Goal: Information Seeking & Learning: Learn about a topic

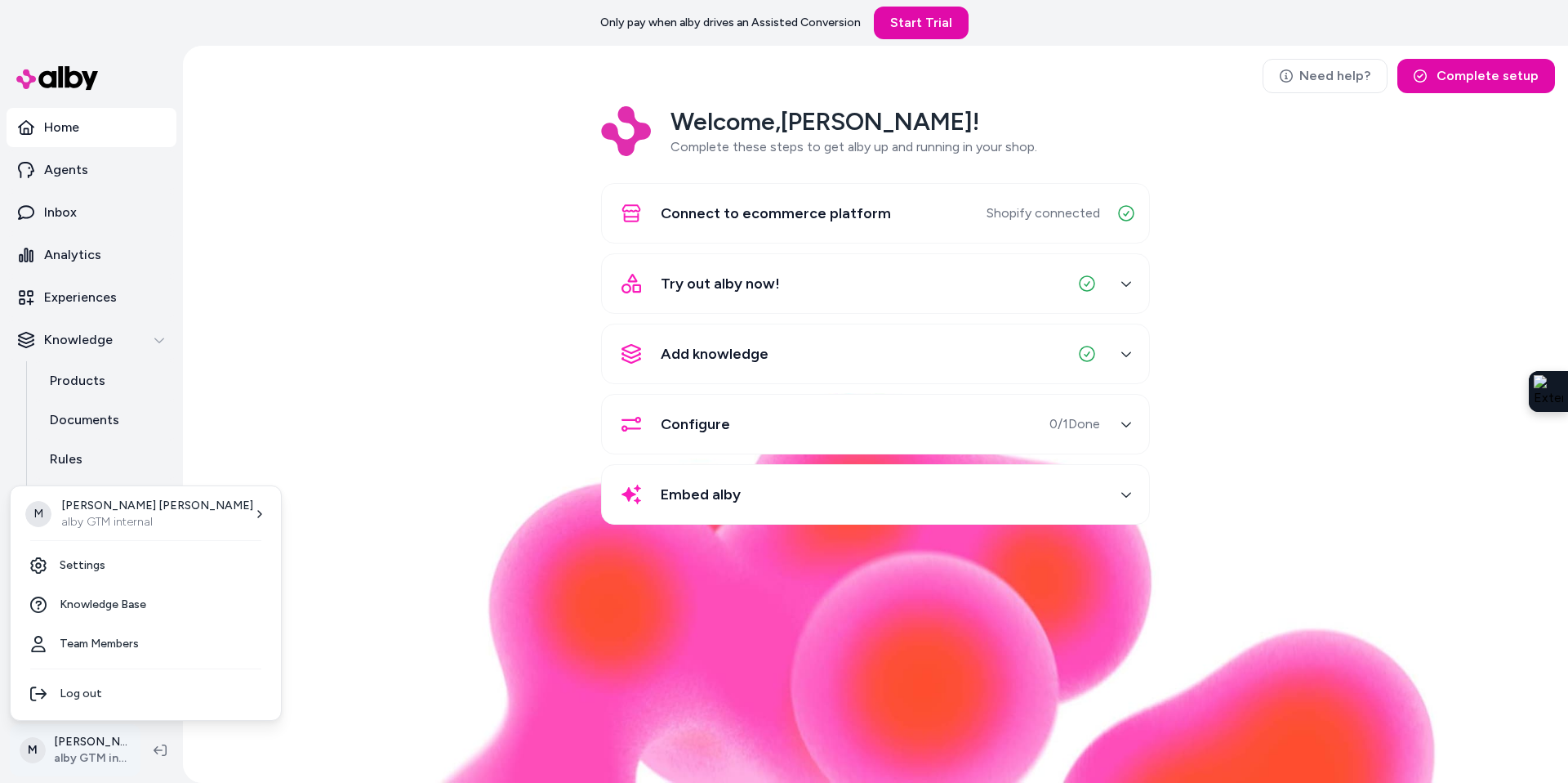
click at [76, 761] on html "Only pay when [PERSON_NAME] drives an Assisted Conversion Start Trial Home Agen…" at bounding box center [784, 392] width 1568 height 783
click at [90, 512] on p "Megan Beecham" at bounding box center [157, 505] width 192 height 16
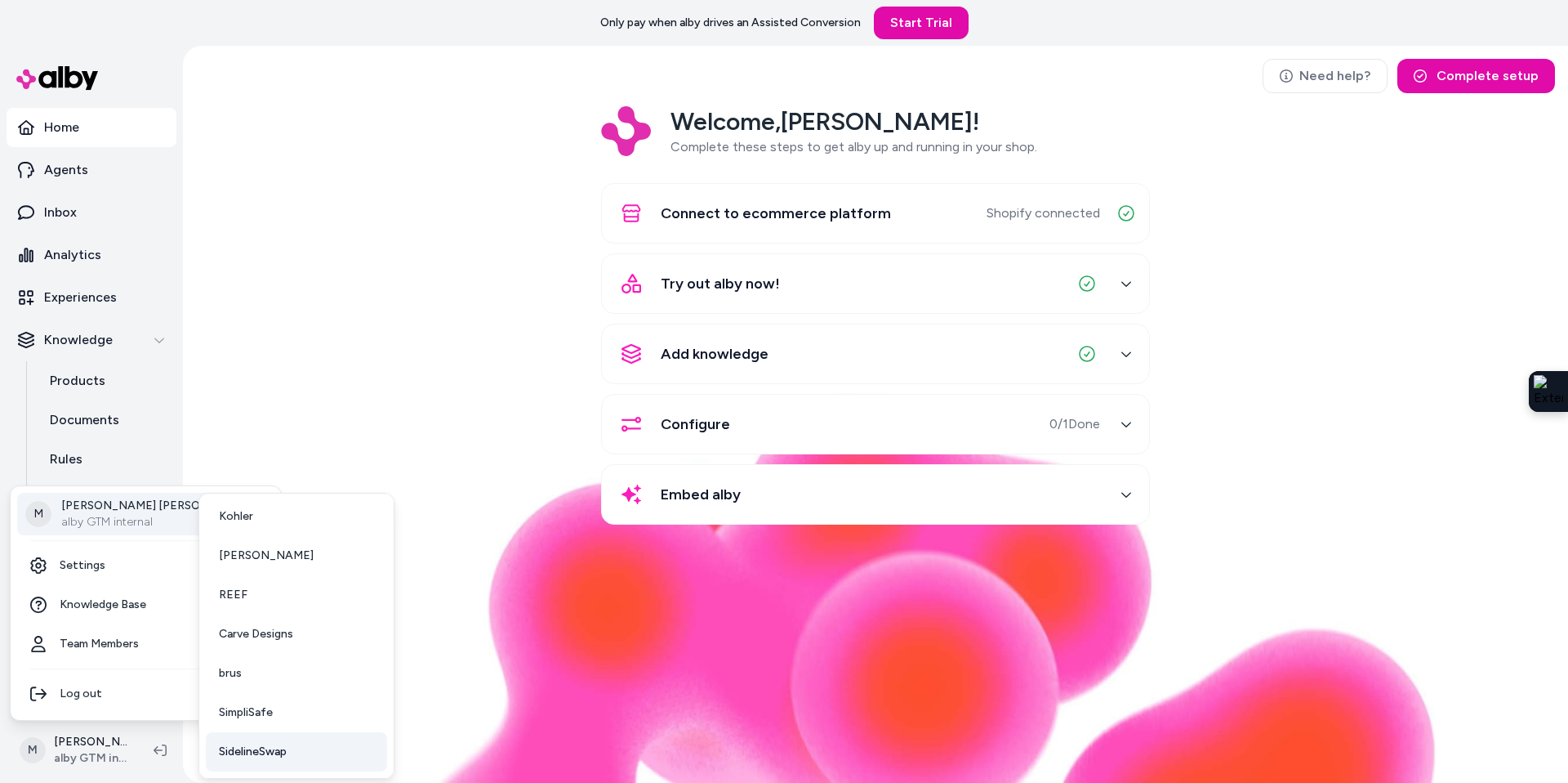
click at [263, 751] on span "SidelineSwap" at bounding box center [252, 751] width 68 height 16
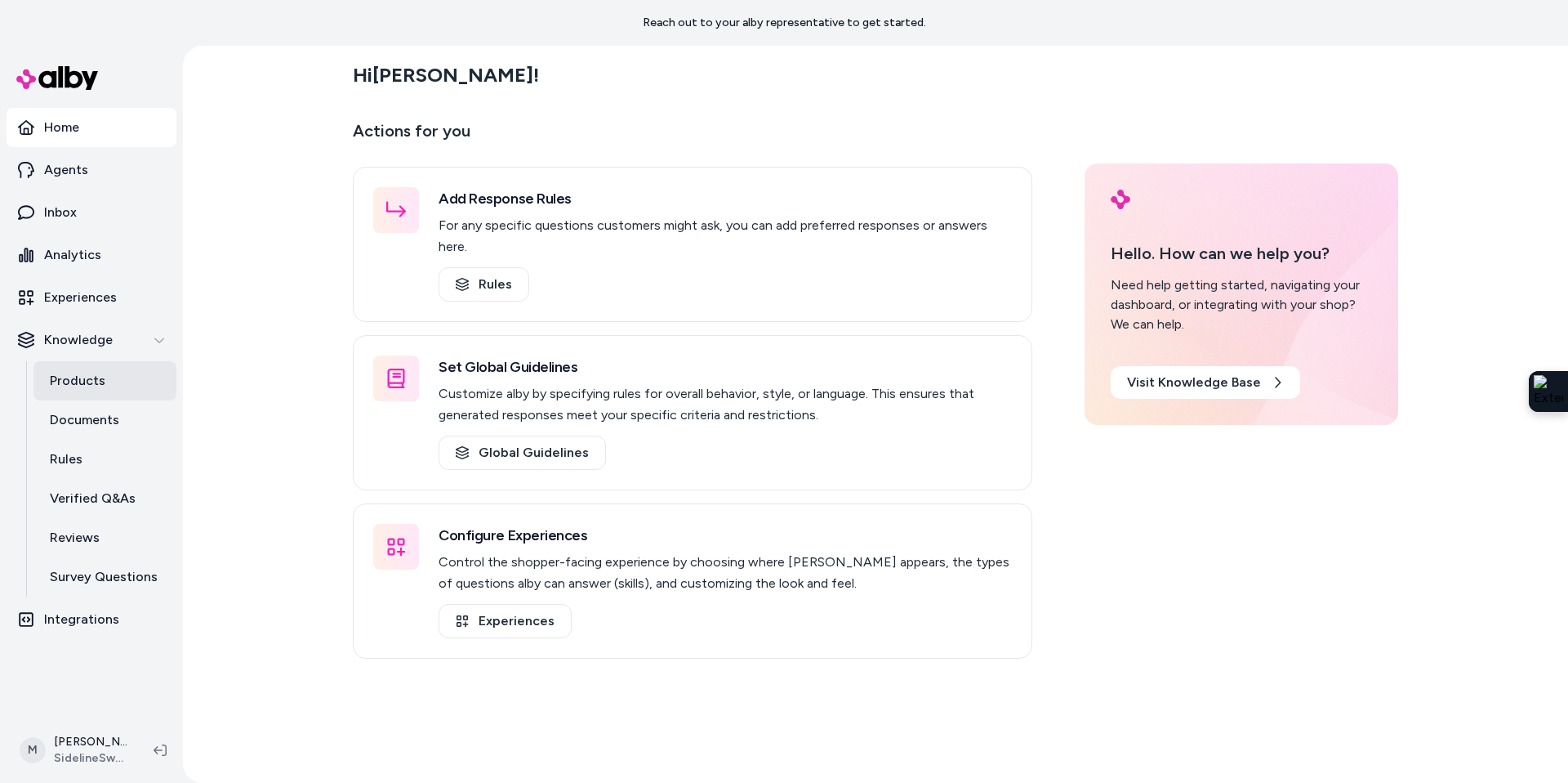
click at [86, 383] on p "Products" at bounding box center [77, 381] width 55 height 20
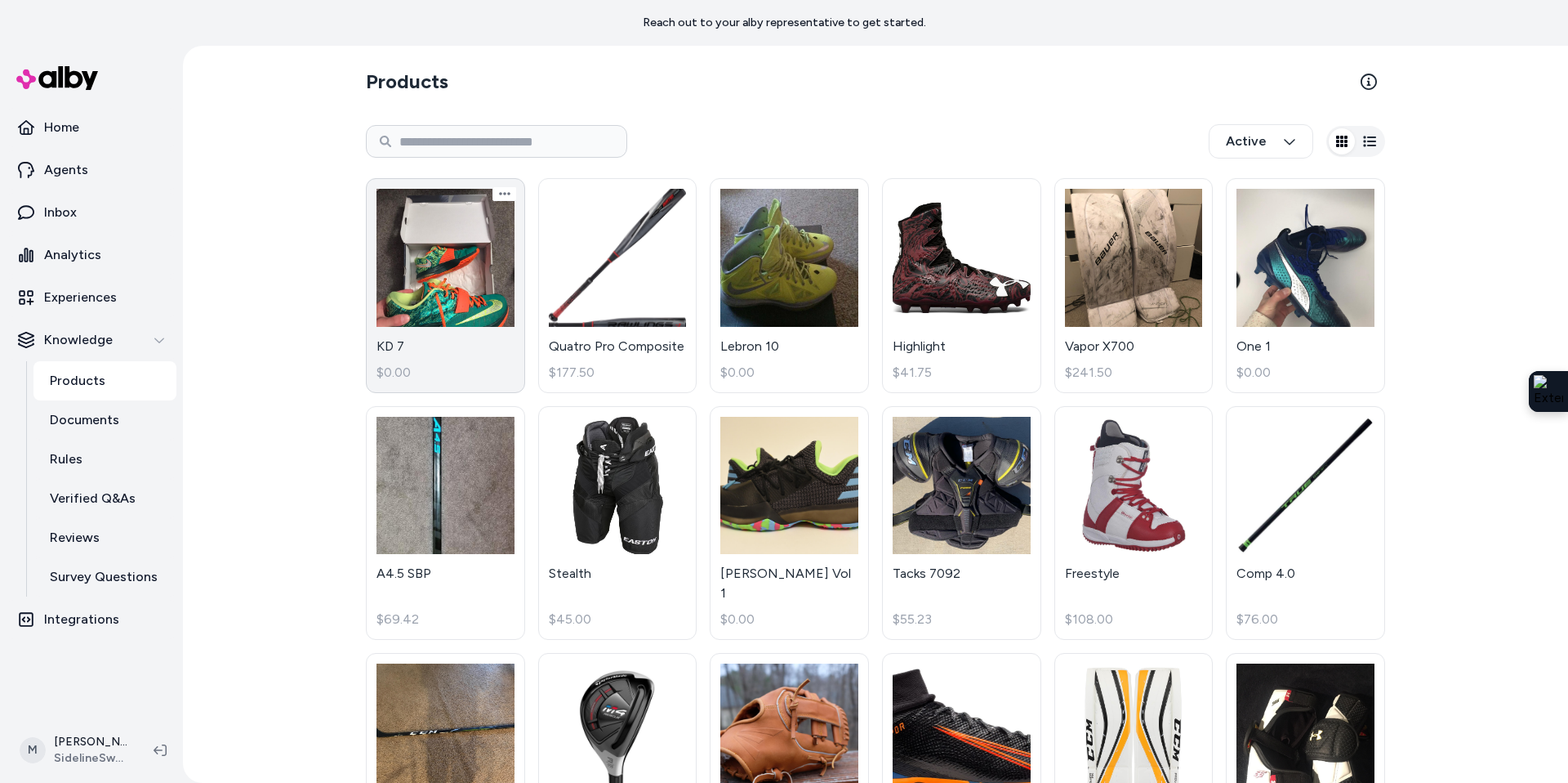
click at [449, 307] on link "KD 7 $0.00" at bounding box center [445, 286] width 159 height 215
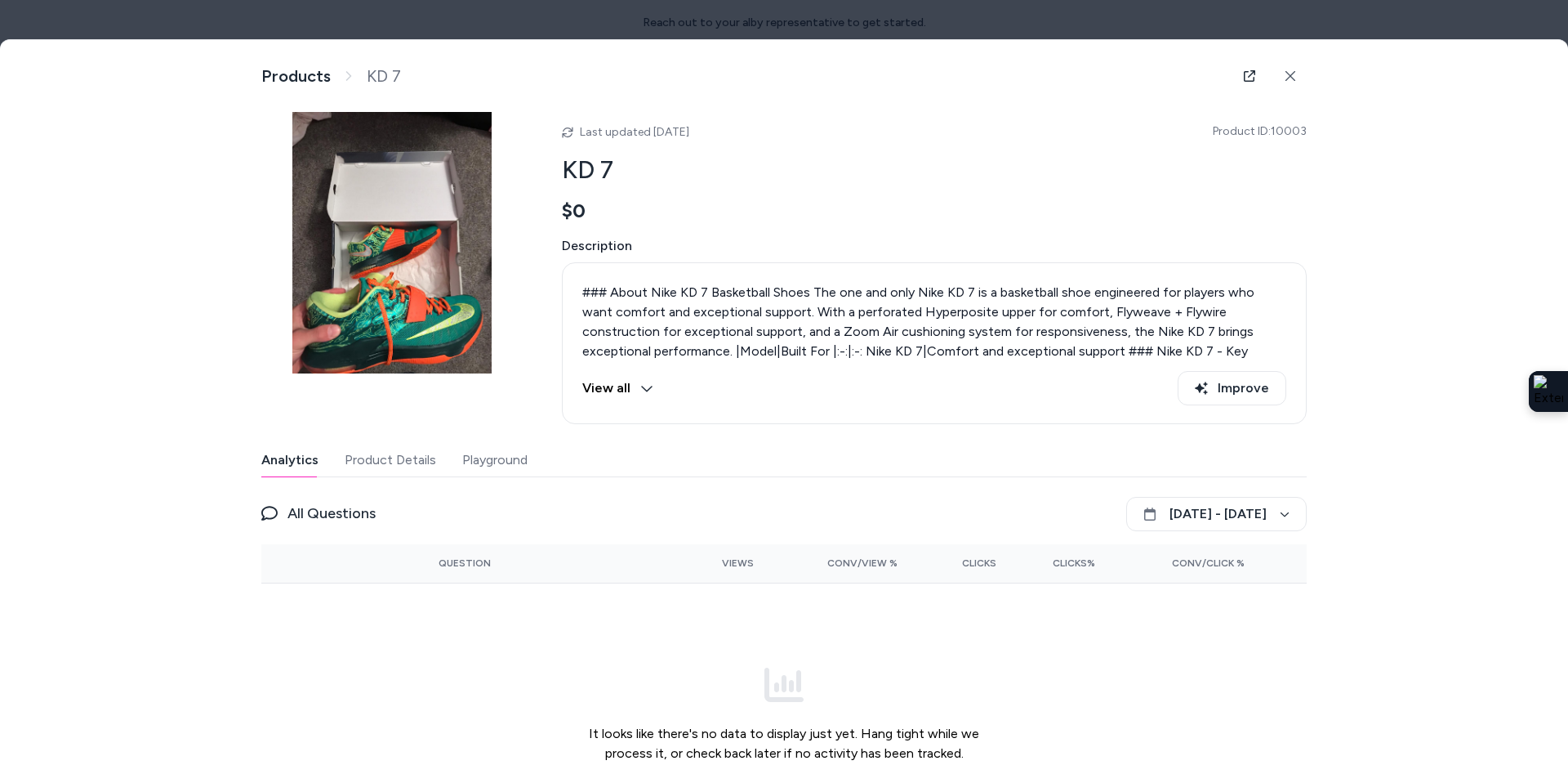
click at [508, 462] on button "Playground" at bounding box center [494, 460] width 65 height 32
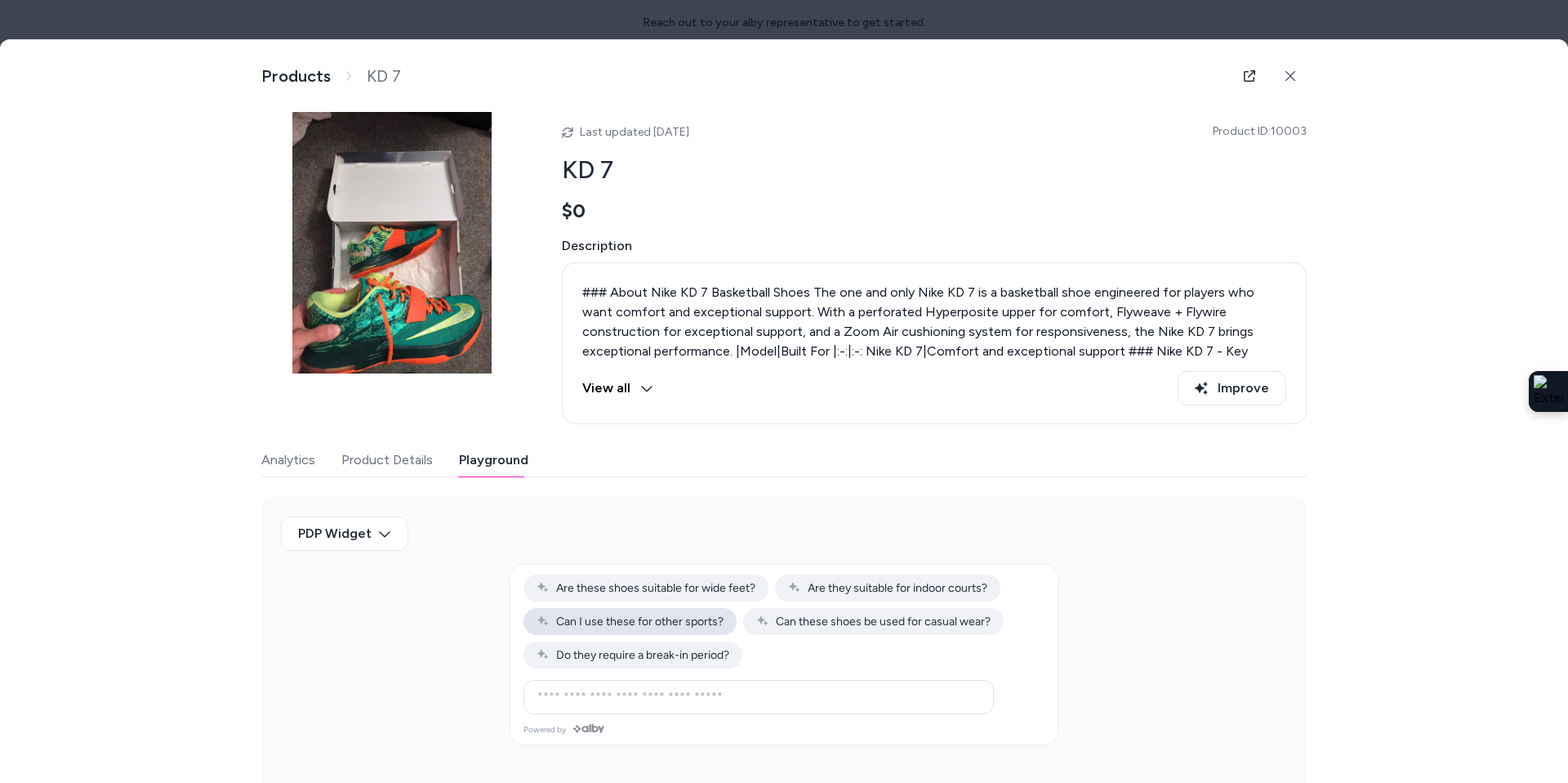
click at [677, 618] on span "Can I use these for other sports?" at bounding box center [630, 622] width 187 height 14
type input "**********"
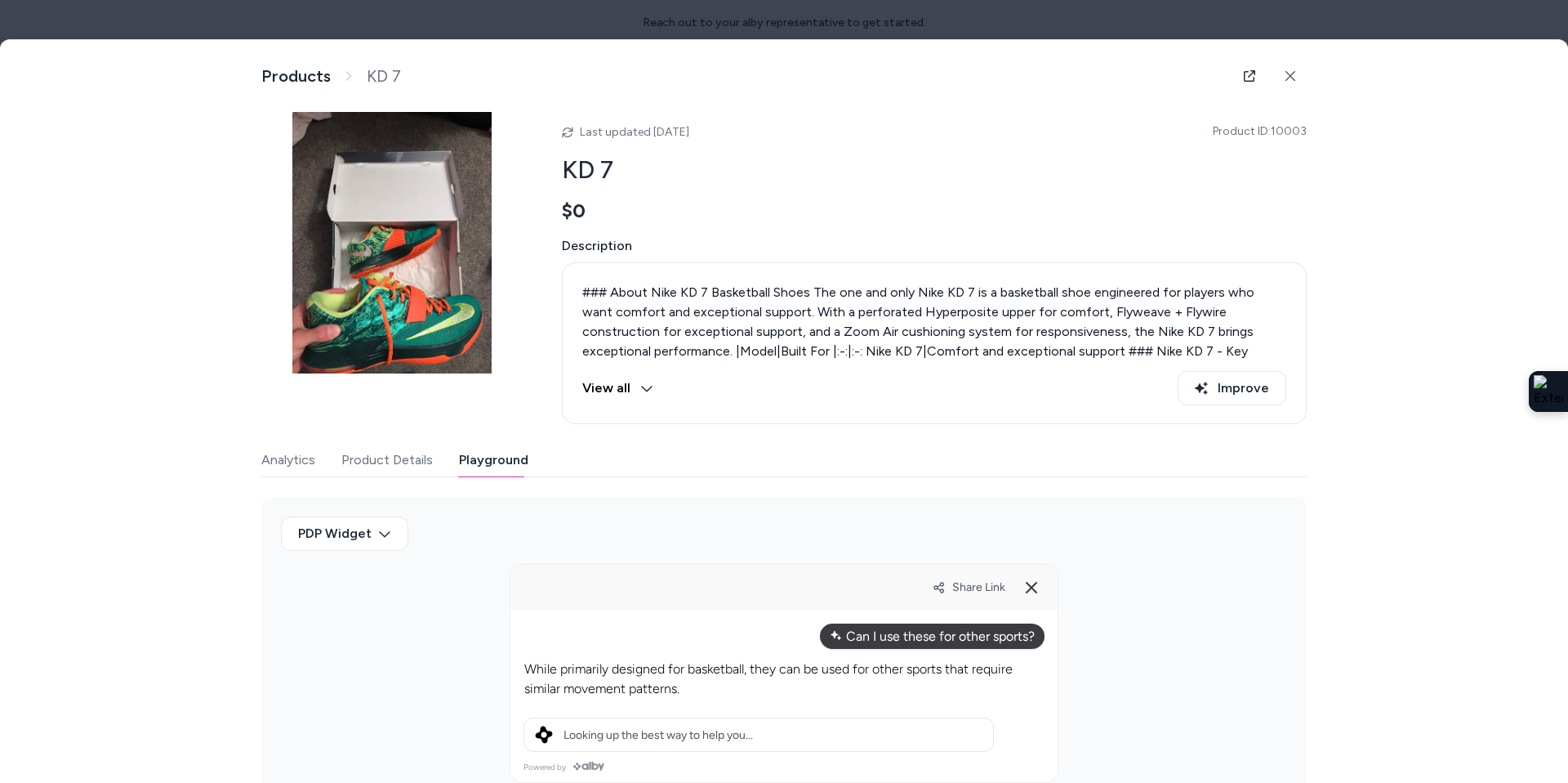
scroll to position [28, 0]
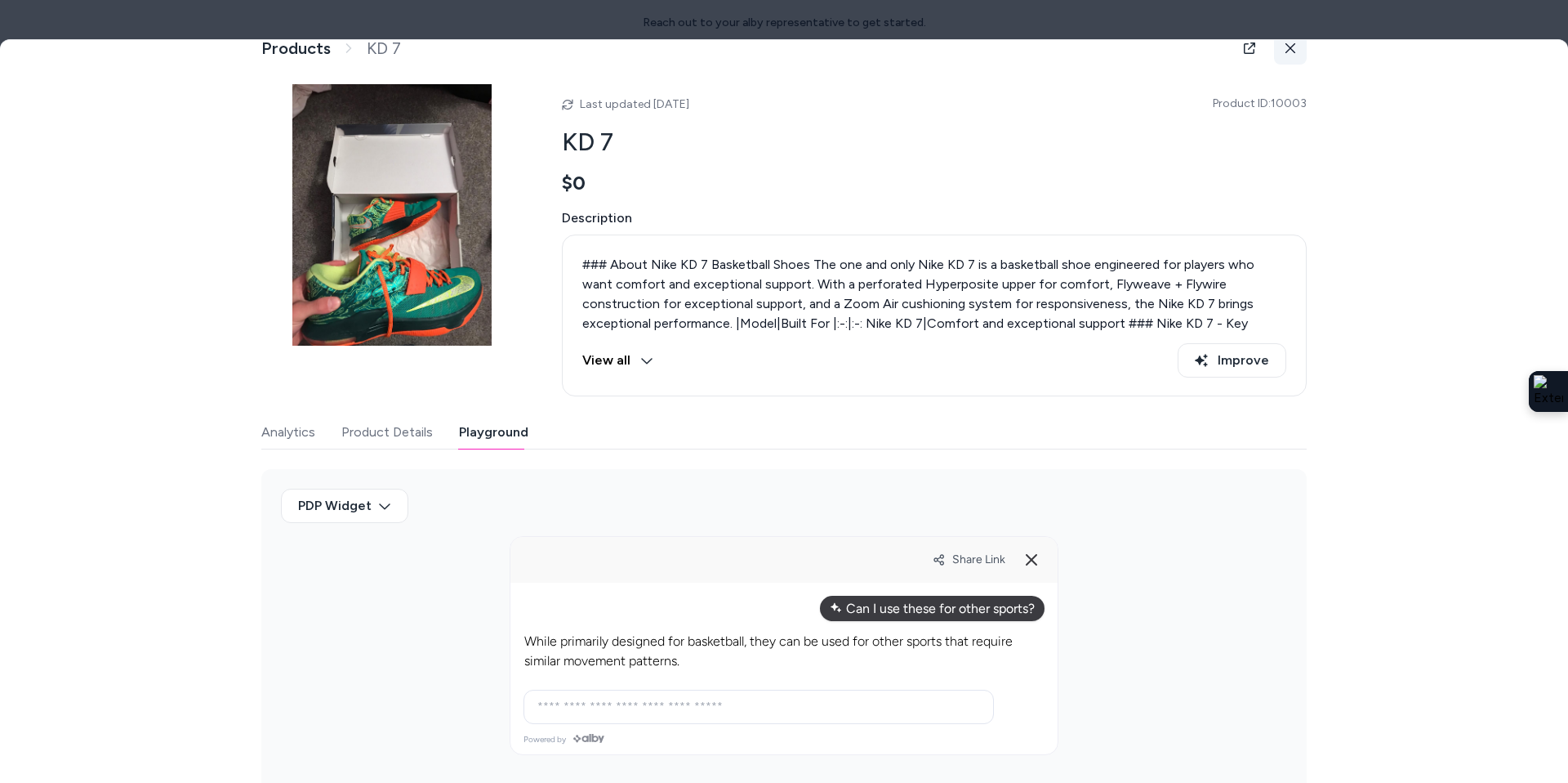
click at [1288, 53] on icon at bounding box center [1290, 49] width 11 height 11
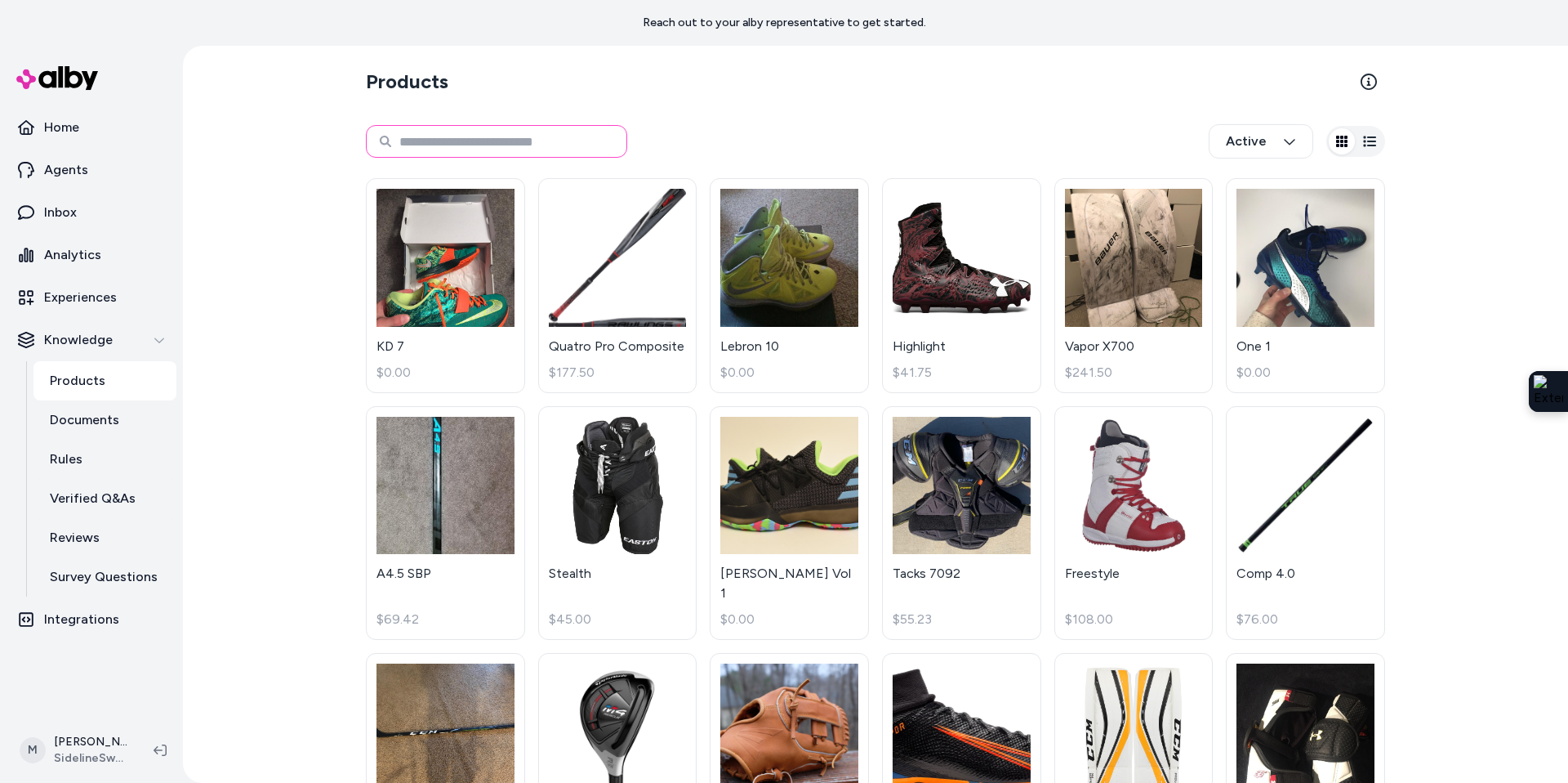
click at [486, 146] on input at bounding box center [496, 141] width 261 height 32
type input "*****"
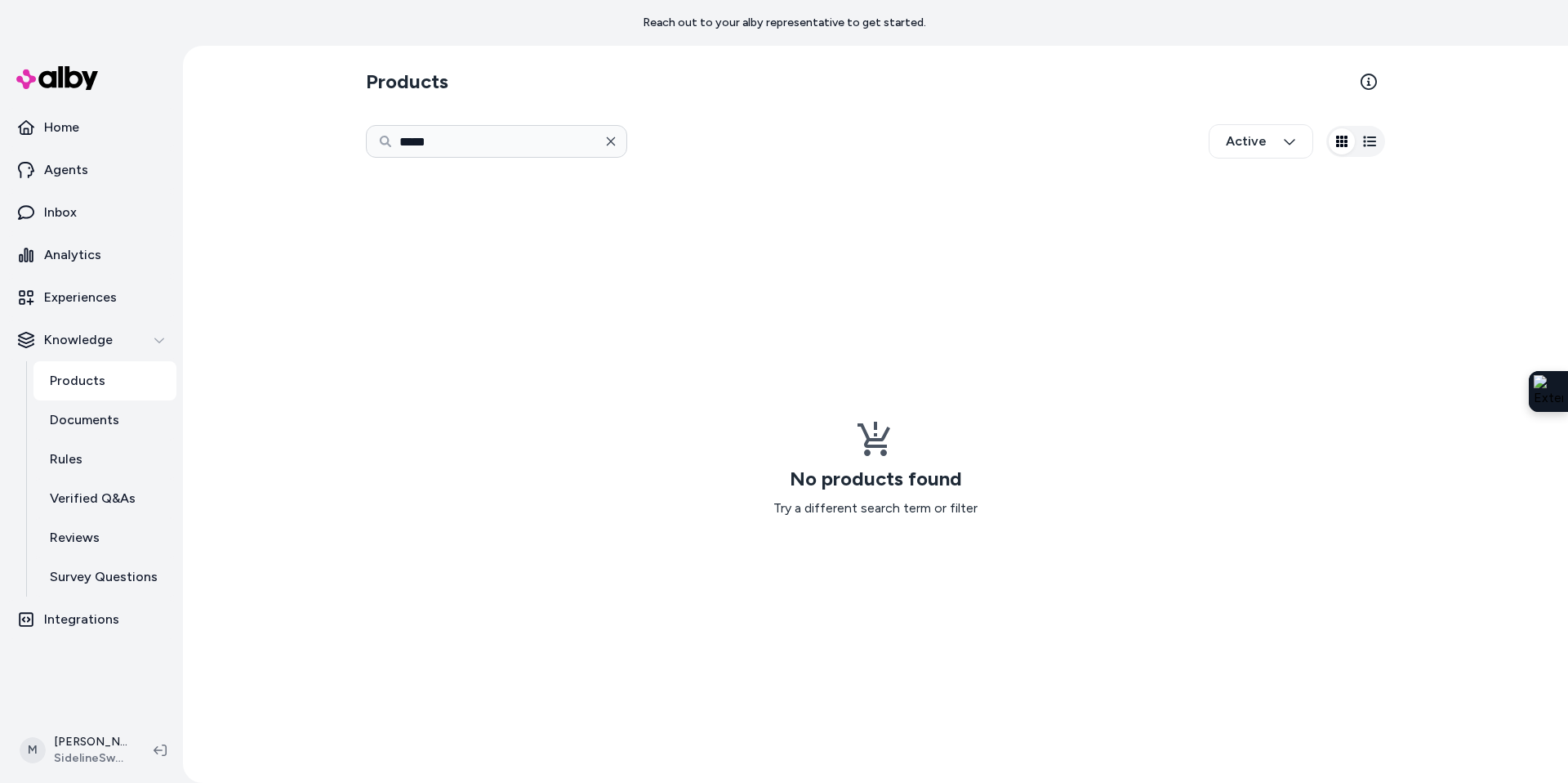
click at [619, 137] on button "button" at bounding box center [611, 141] width 32 height 32
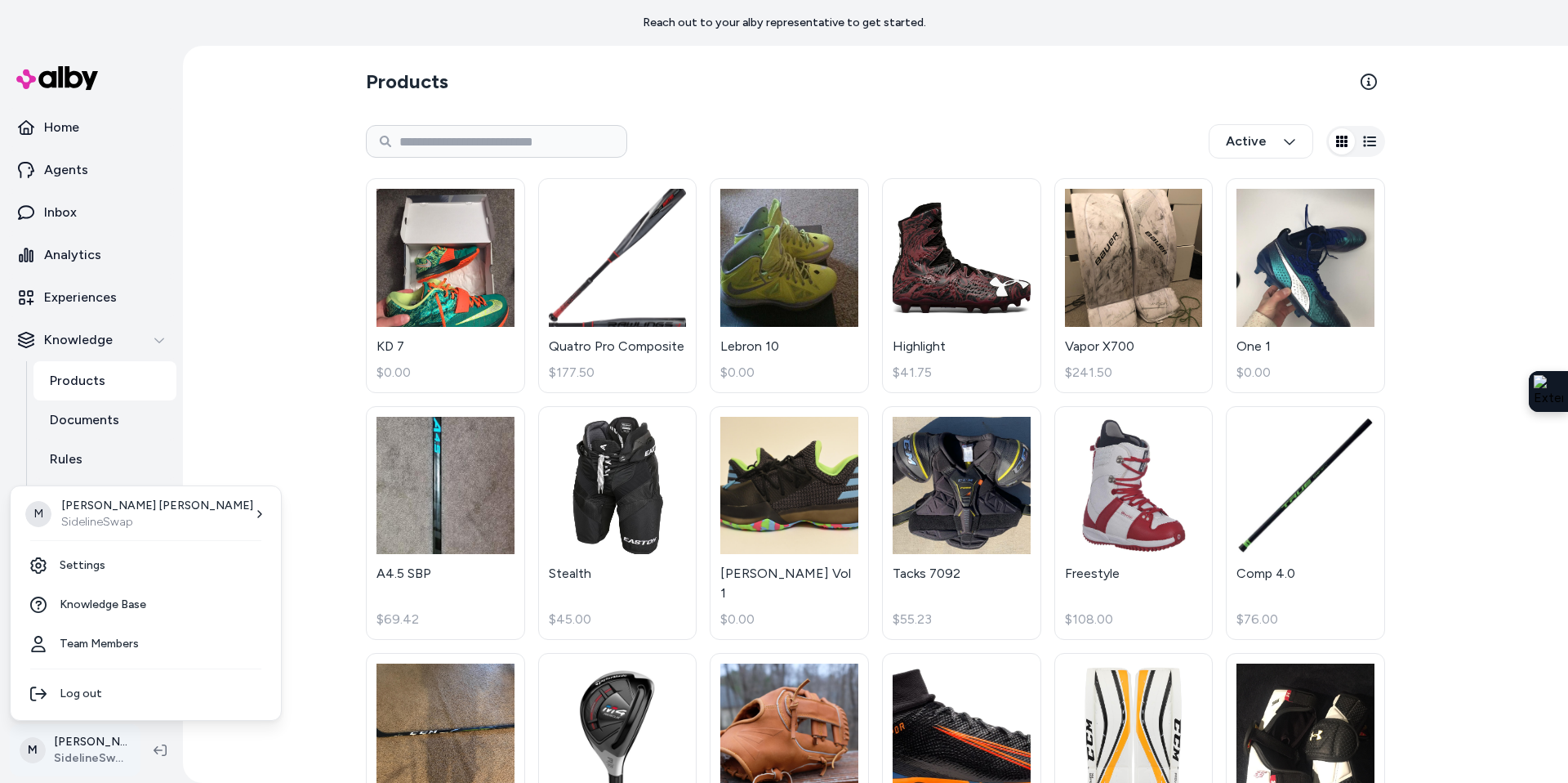
click at [93, 755] on html "Reach out to your alby representative to get started. Home Agents Inbox Analyti…" at bounding box center [784, 392] width 1568 height 783
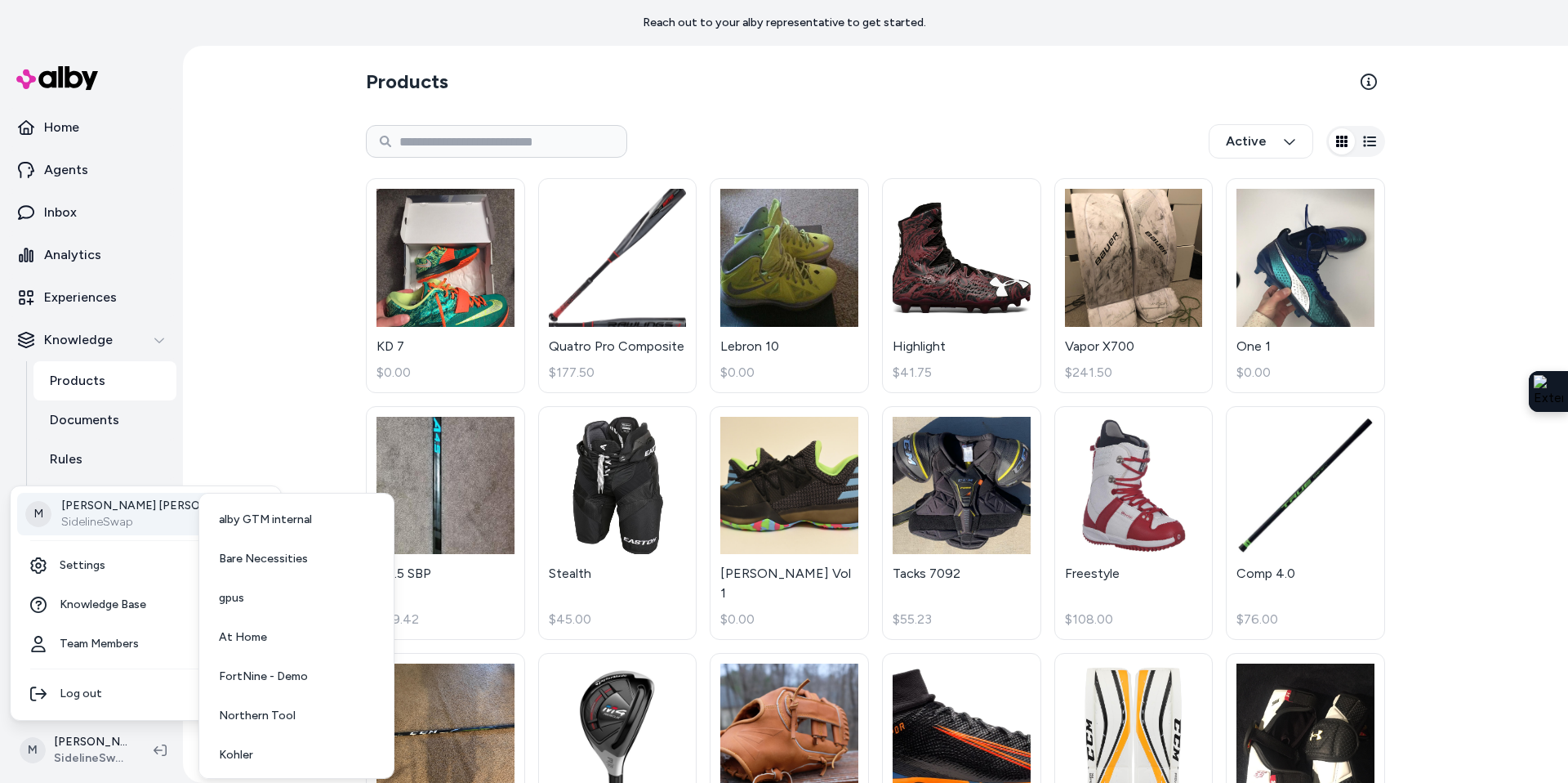
click at [157, 516] on div "M [PERSON_NAME] SidelineSwap" at bounding box center [146, 514] width 258 height 43
click at [261, 592] on span "[PERSON_NAME]" at bounding box center [265, 600] width 94 height 16
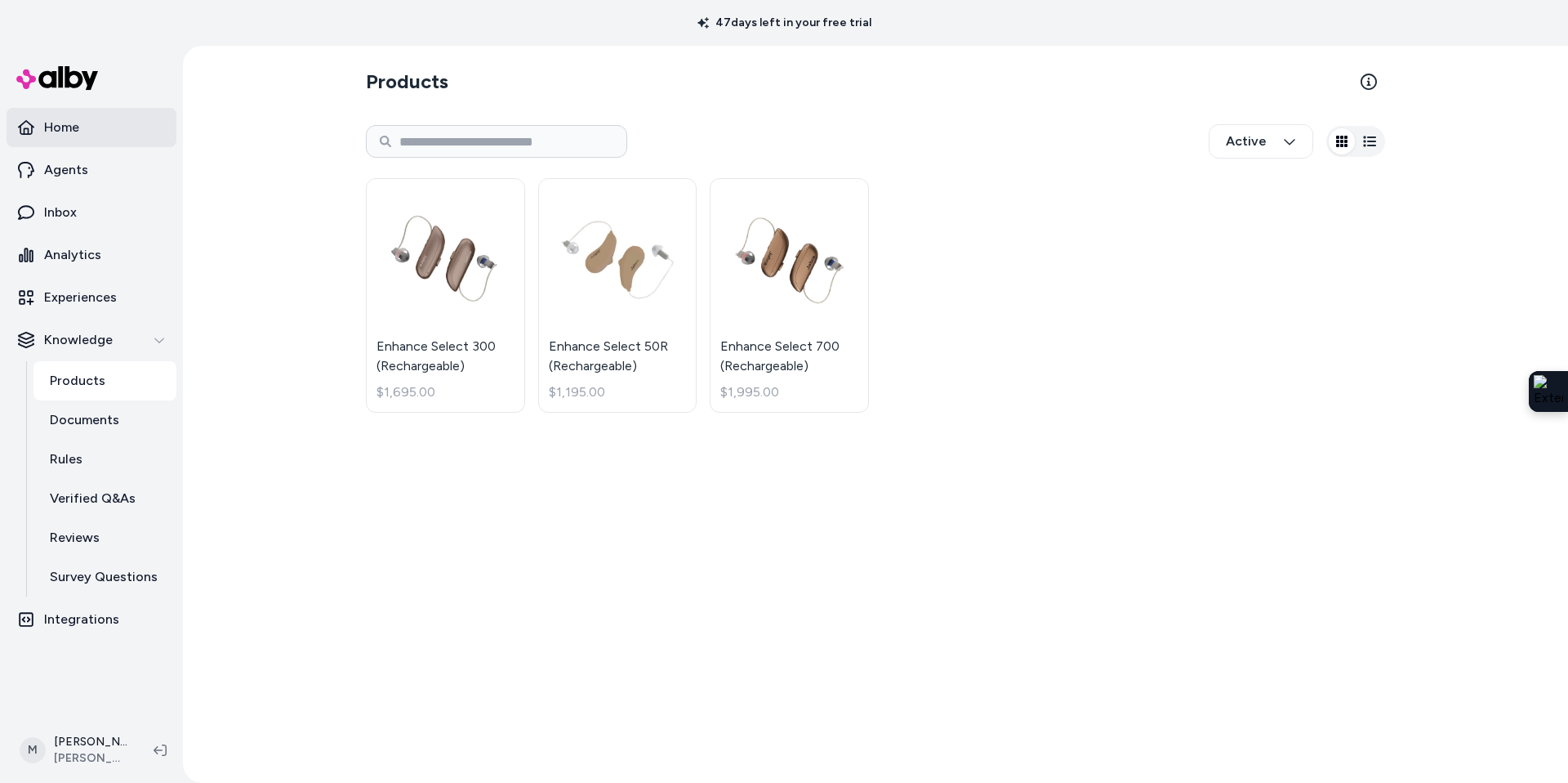
click at [55, 133] on p "Home" at bounding box center [61, 127] width 35 height 20
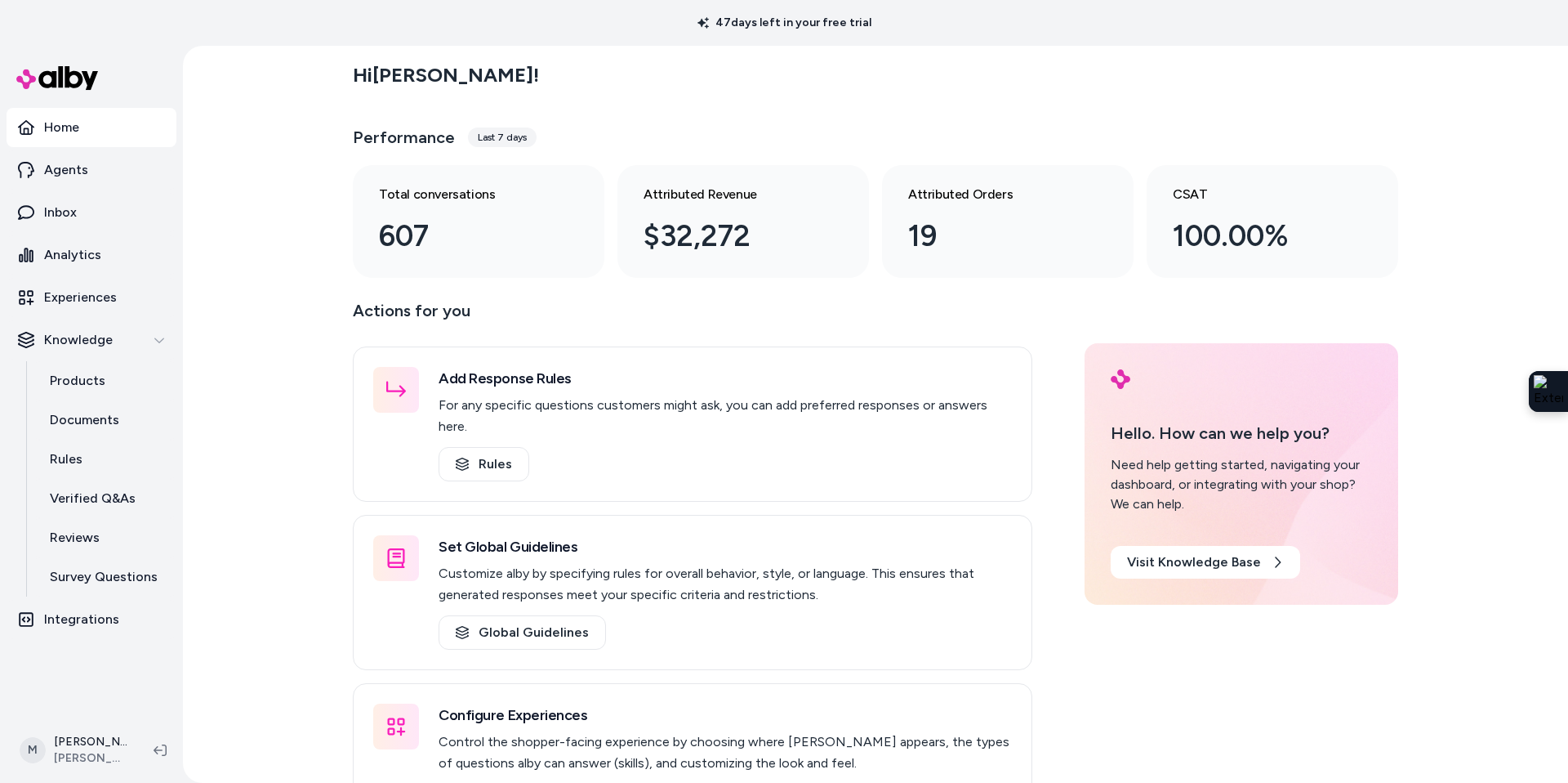
click at [504, 133] on div "Last 7 days" at bounding box center [502, 138] width 69 height 20
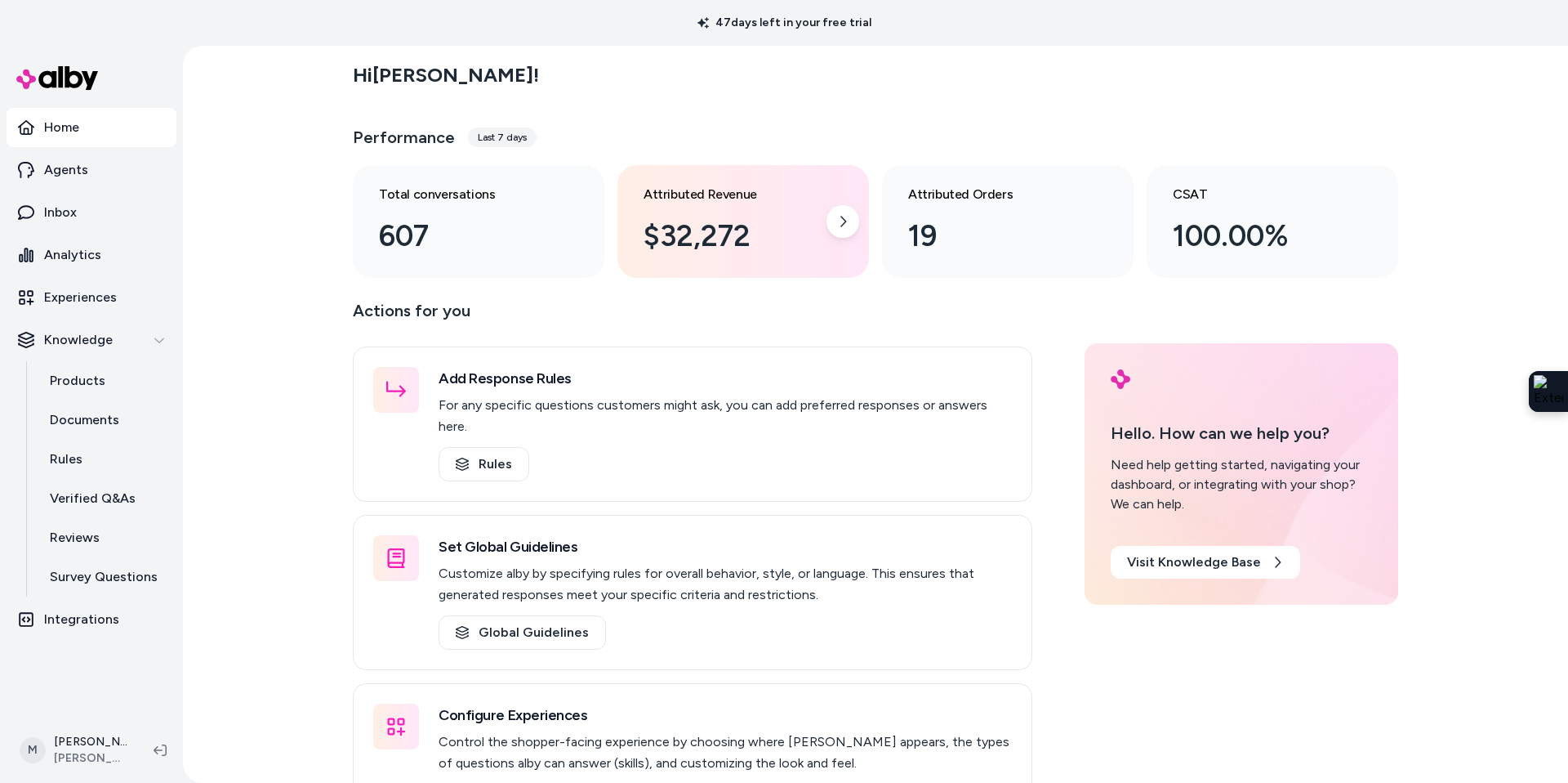
click at [760, 223] on div "$32,272" at bounding box center [729, 236] width 173 height 44
